Goal: Task Accomplishment & Management: Manage account settings

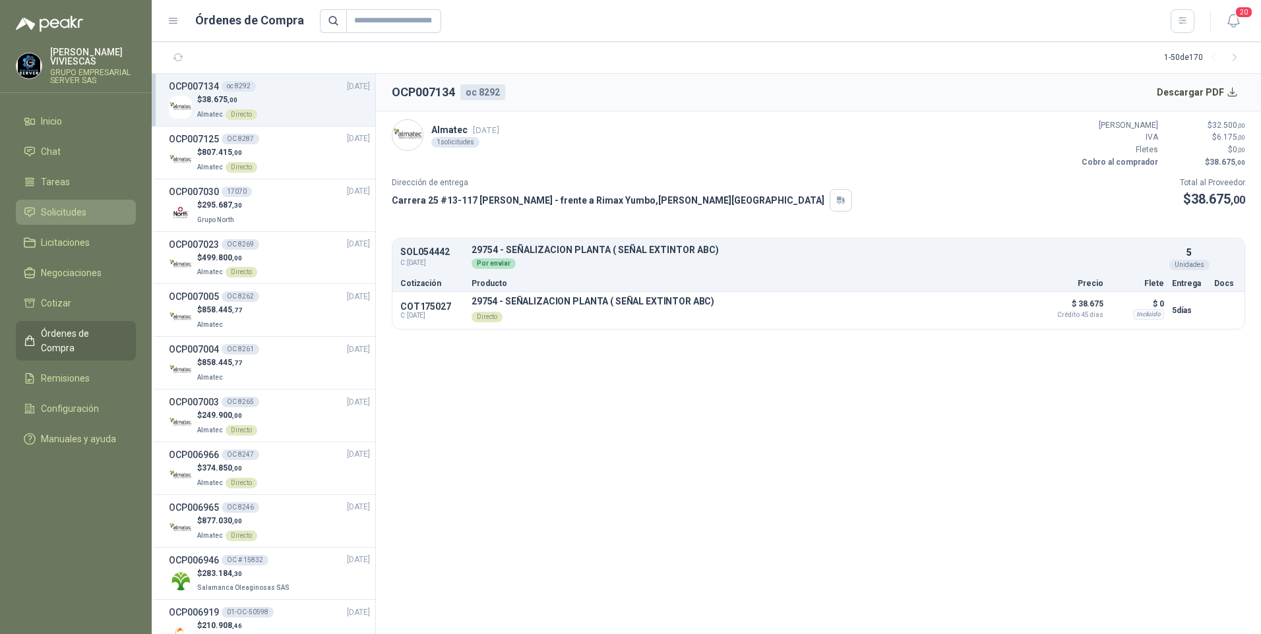
click at [58, 210] on span "Solicitudes" at bounding box center [64, 212] width 46 height 15
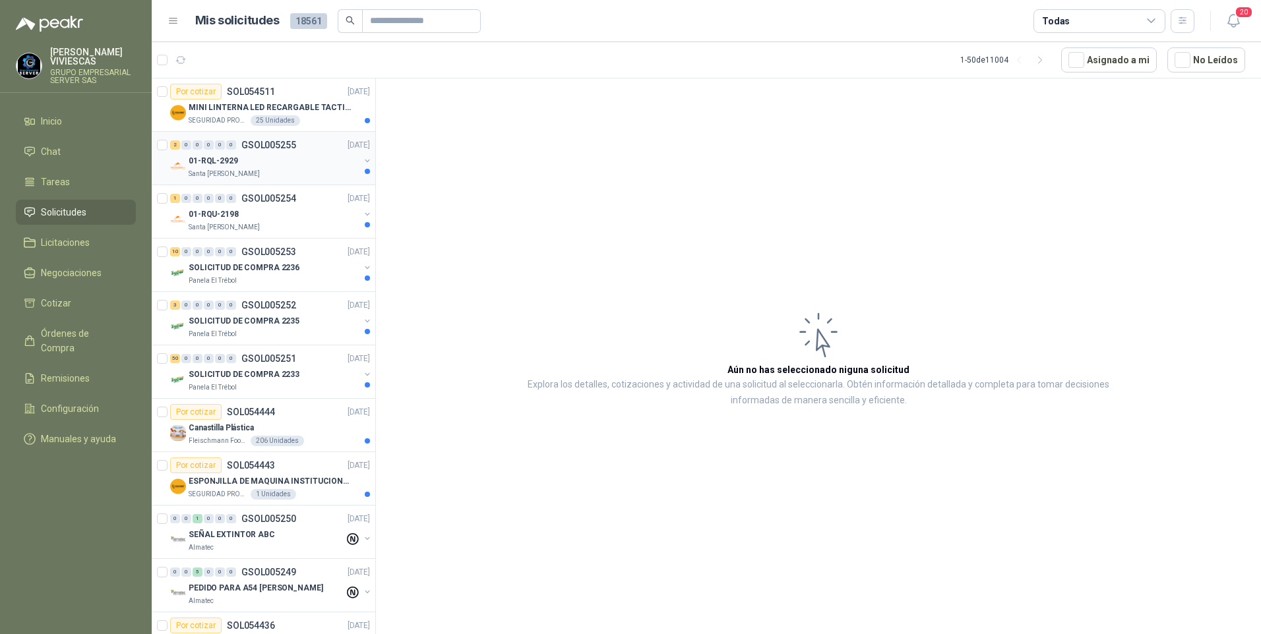
click at [232, 164] on p "01-RQL-2929" at bounding box center [213, 161] width 49 height 13
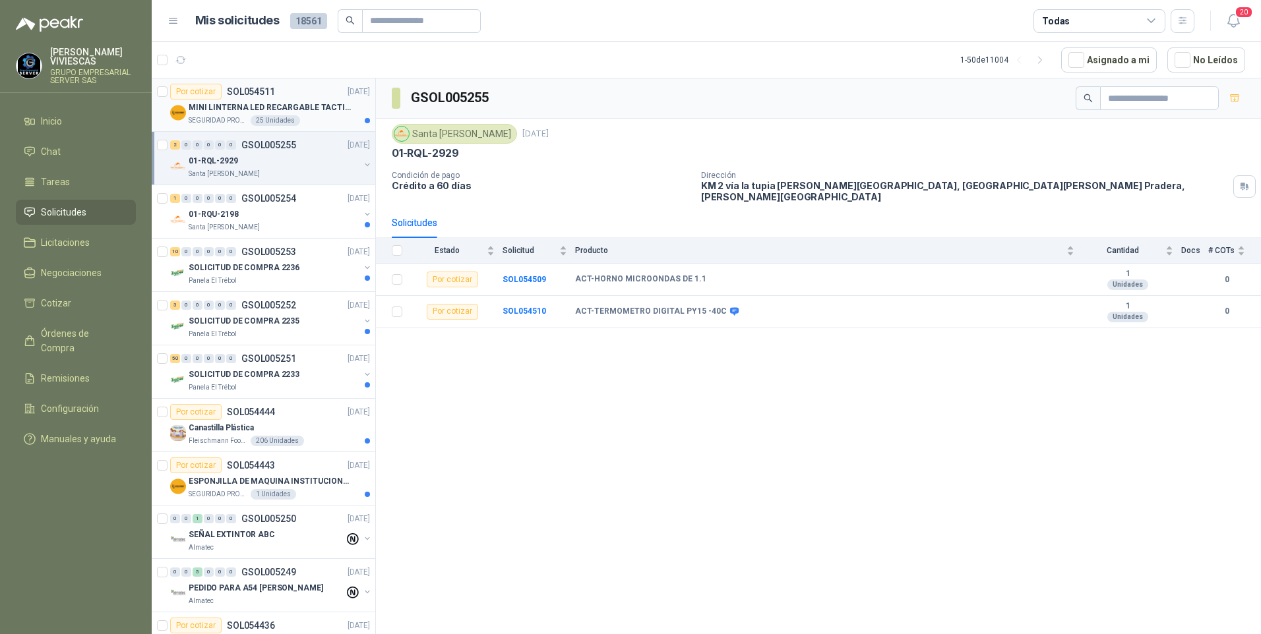
click at [238, 109] on p "MINI LINTERNA LED RECARGABLE TACTICA" at bounding box center [271, 108] width 164 height 13
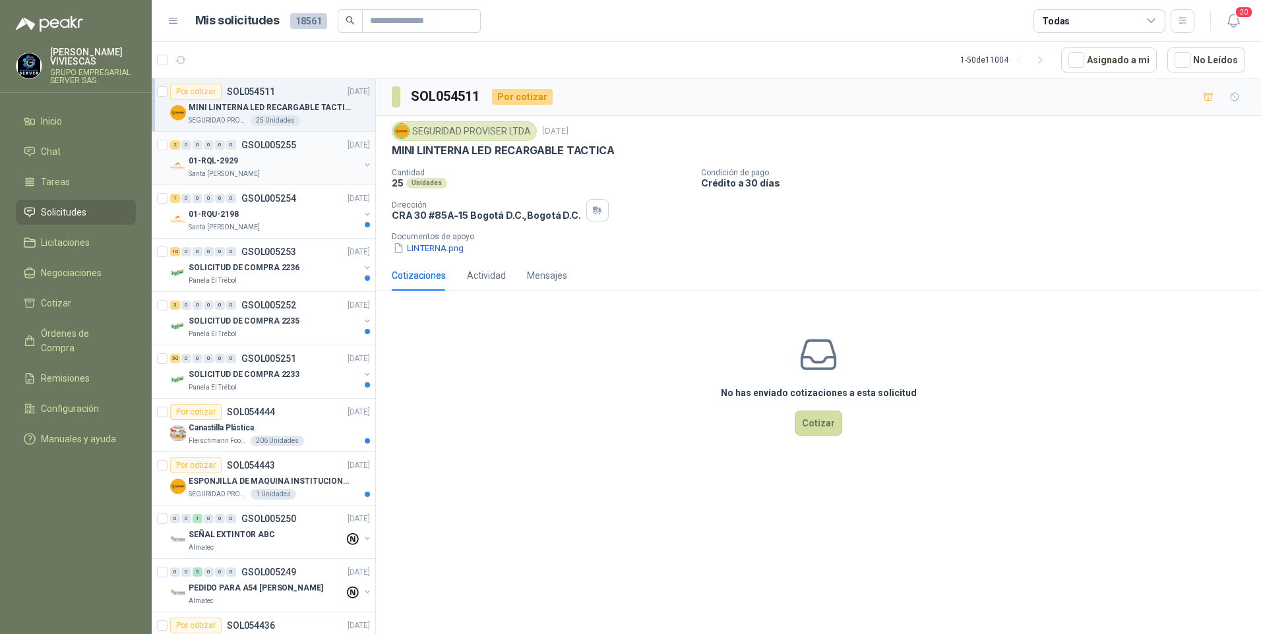
click at [225, 167] on p "01-RQL-2929" at bounding box center [213, 161] width 49 height 13
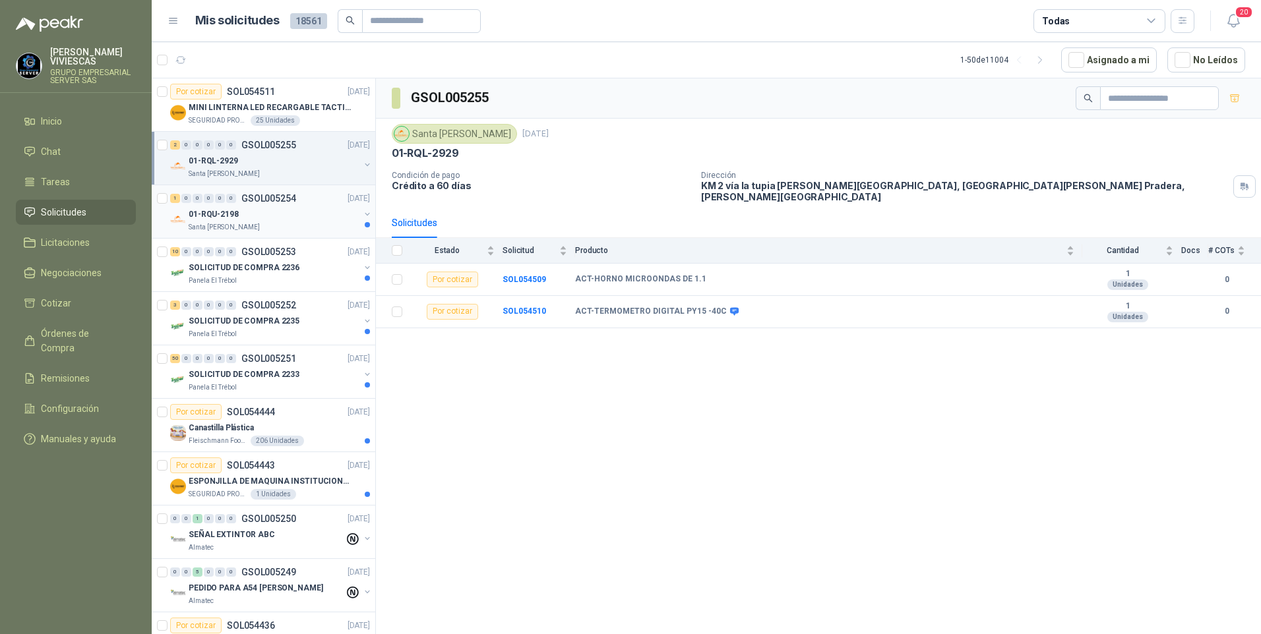
click at [237, 225] on p "Santa [PERSON_NAME]" at bounding box center [224, 227] width 71 height 11
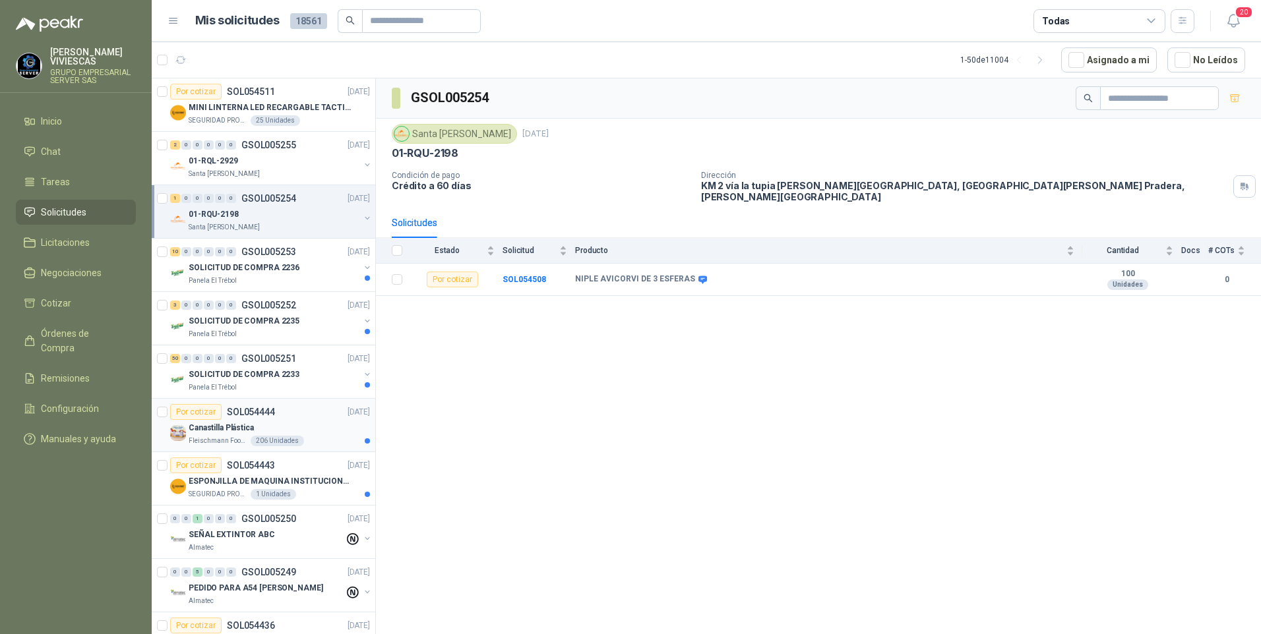
click at [213, 435] on div "Canastilla Plástica" at bounding box center [279, 428] width 181 height 16
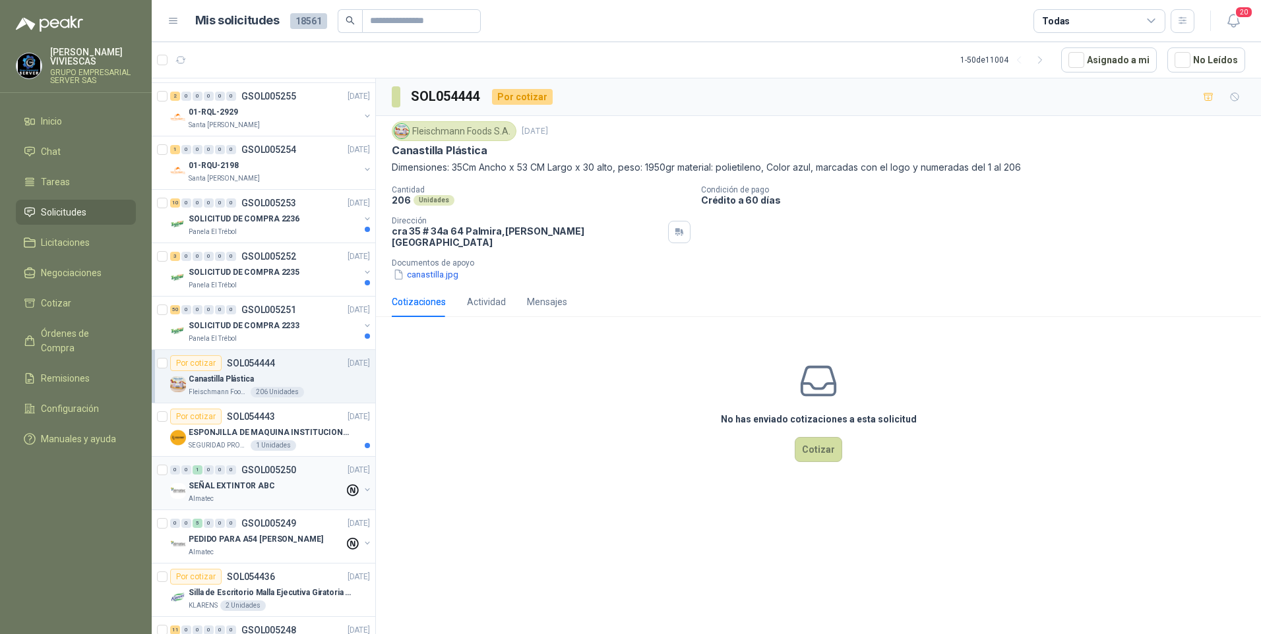
scroll to position [66, 0]
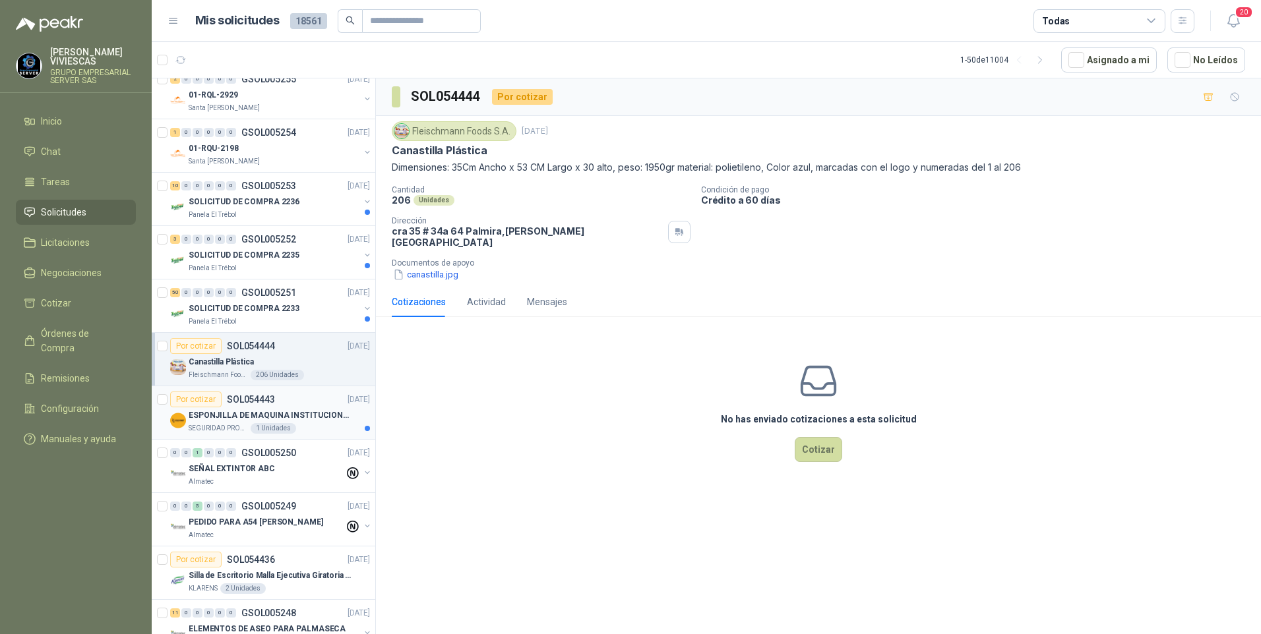
click at [212, 425] on p "SEGURIDAD PROVISER LTDA" at bounding box center [218, 428] width 59 height 11
